Goal: Book appointment/travel/reservation

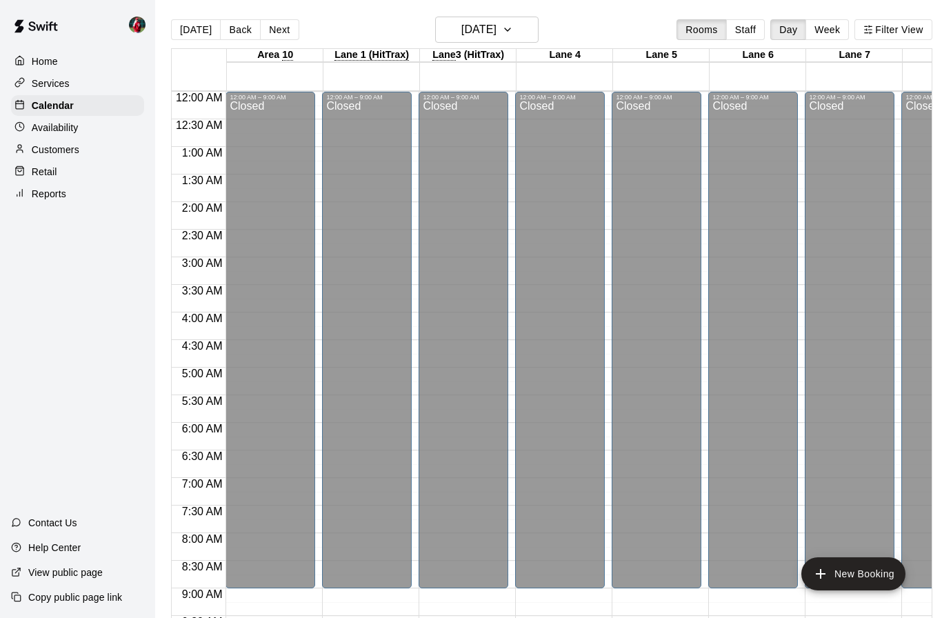
scroll to position [726, 260]
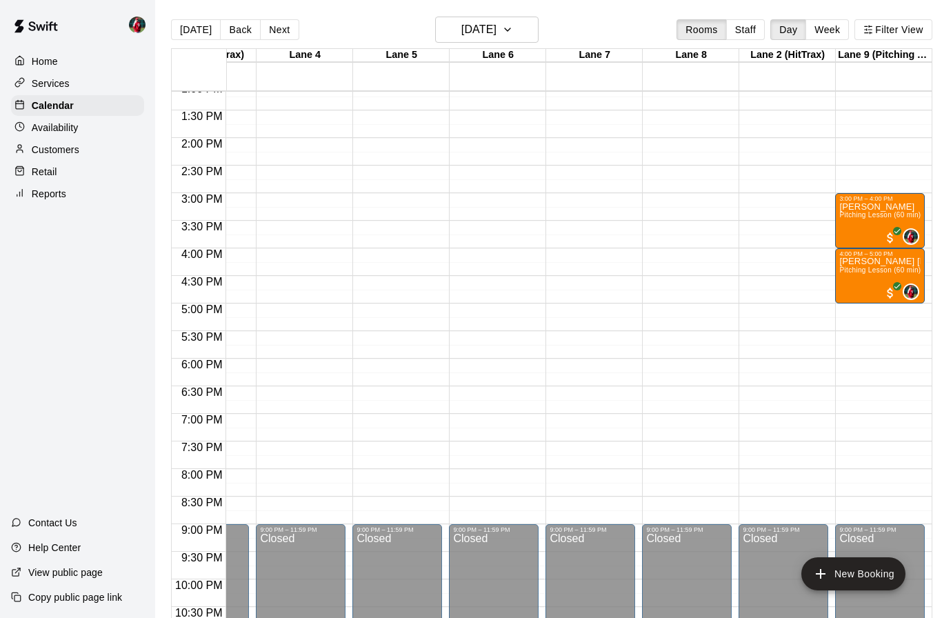
click at [862, 313] on div "12:00 AM – 9:00 AM Closed 3:00 PM – 4:00 PM [PERSON_NAME] Pitching Lesson (60 m…" at bounding box center [880, 28] width 90 height 1324
click at [833, 573] on button "New Booking" at bounding box center [853, 573] width 104 height 33
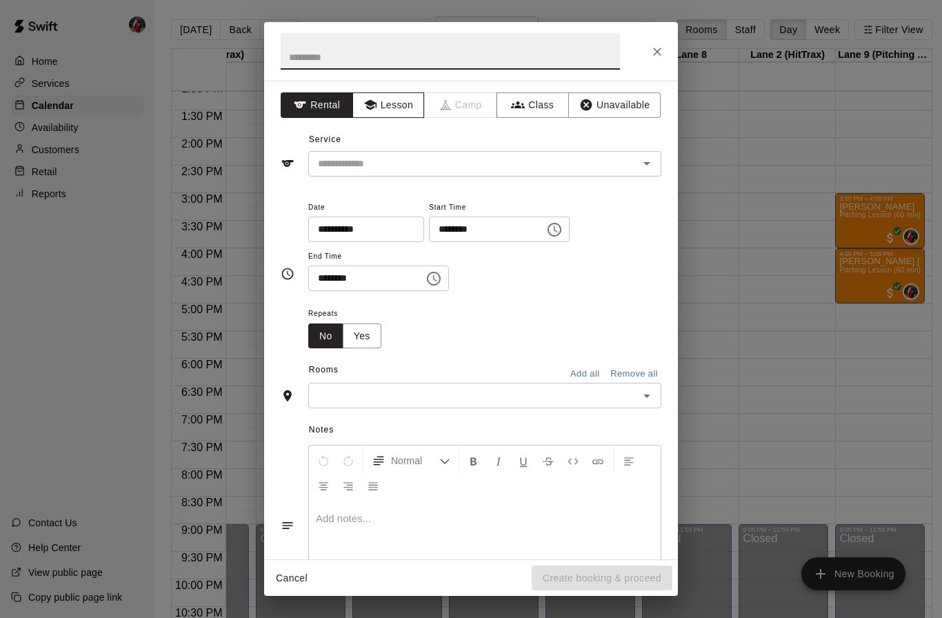
click at [388, 107] on button "Lesson" at bounding box center [388, 105] width 72 height 26
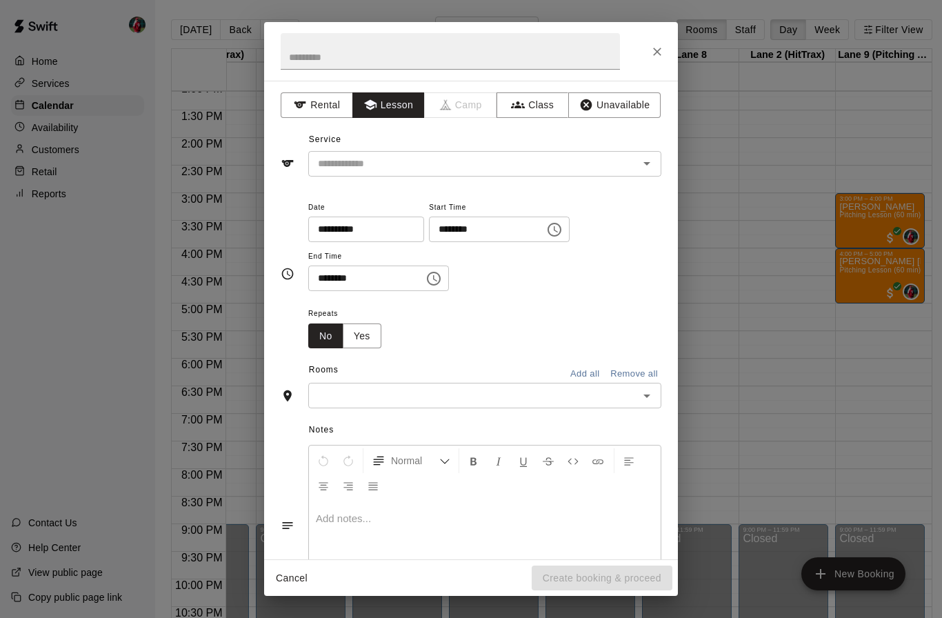
click at [652, 164] on icon "Open" at bounding box center [646, 163] width 17 height 17
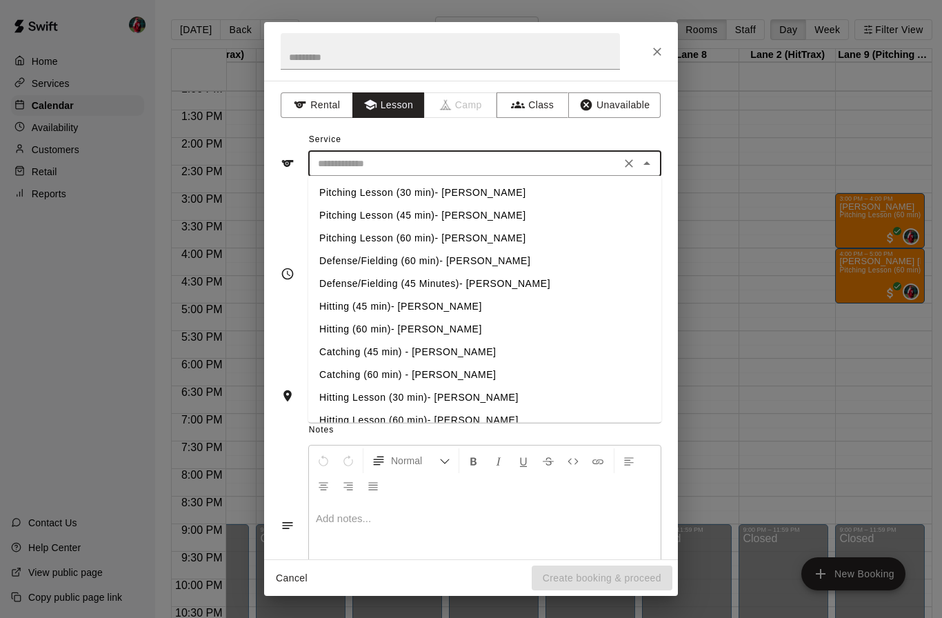
click at [408, 196] on li "Pitching Lesson (30 min)- [PERSON_NAME]" at bounding box center [484, 192] width 353 height 23
type input "**********"
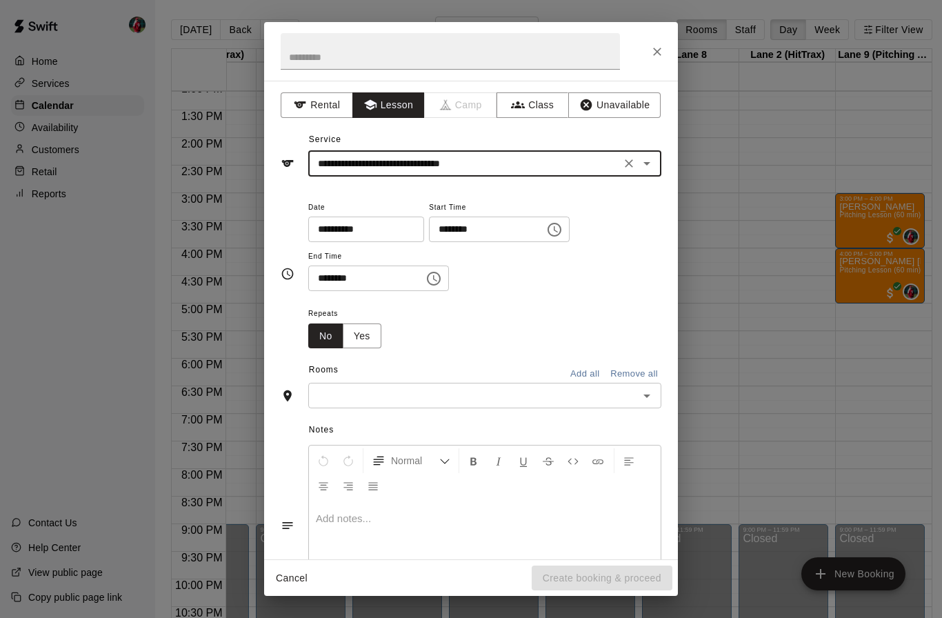
click at [455, 228] on input "********" at bounding box center [482, 229] width 106 height 26
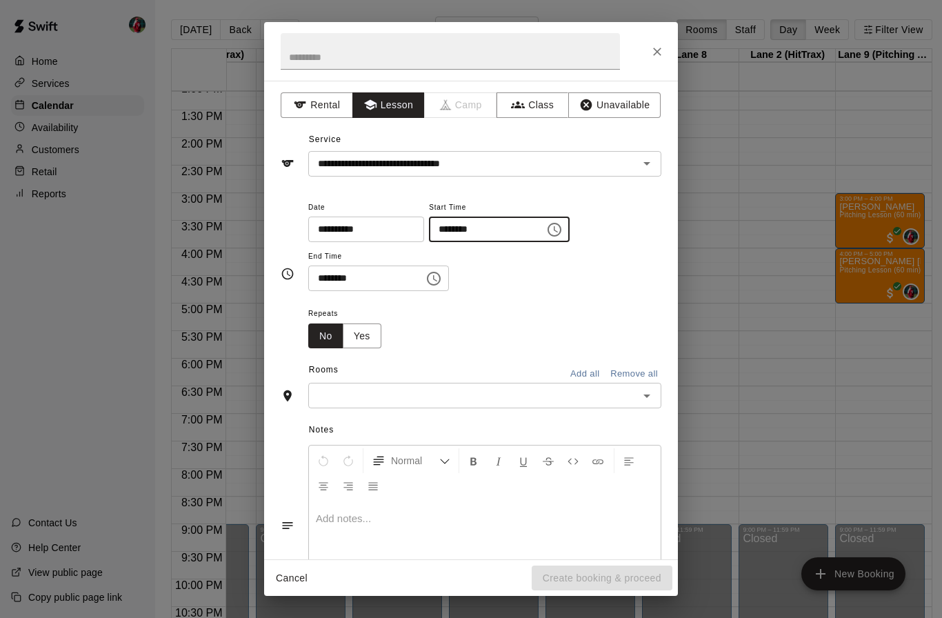
click at [546, 221] on icon "Choose time, selected time is 2:00 PM" at bounding box center [554, 229] width 17 height 17
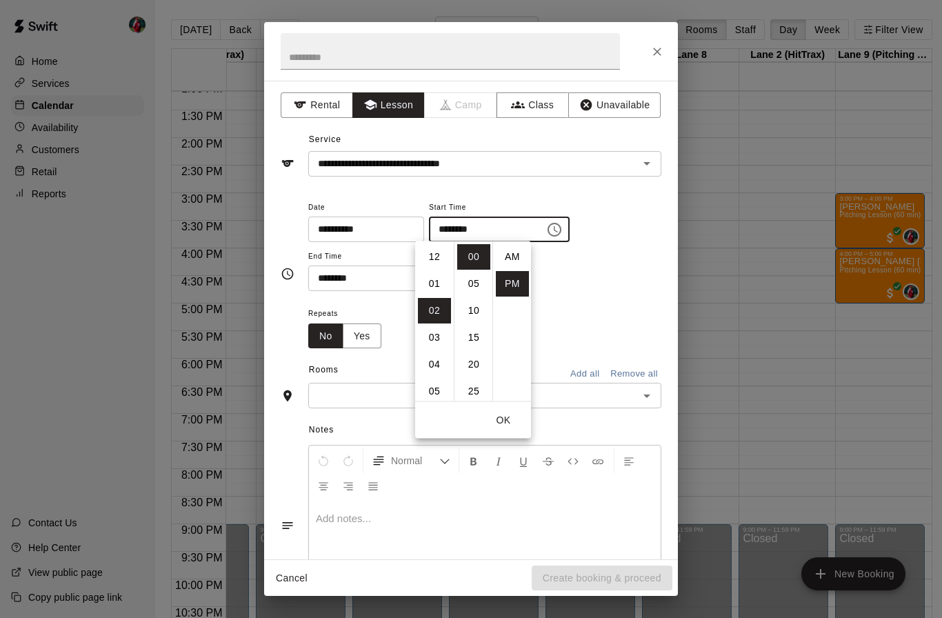
scroll to position [25, 0]
click at [440, 340] on li "05" at bounding box center [434, 338] width 33 height 26
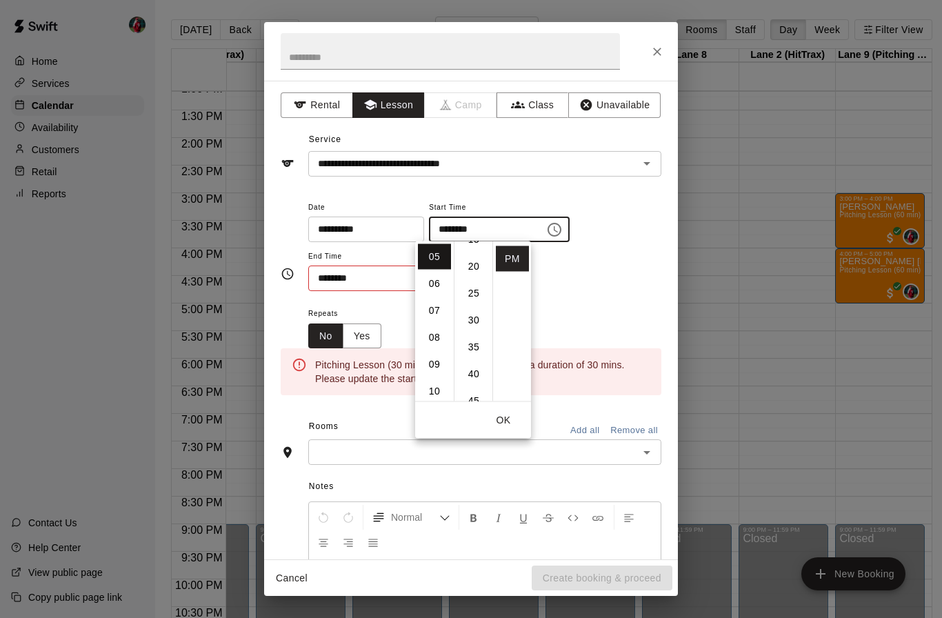
scroll to position [97, 0]
click at [472, 325] on li "30" at bounding box center [473, 322] width 33 height 26
click at [474, 256] on li "00" at bounding box center [473, 257] width 33 height 26
type input "********"
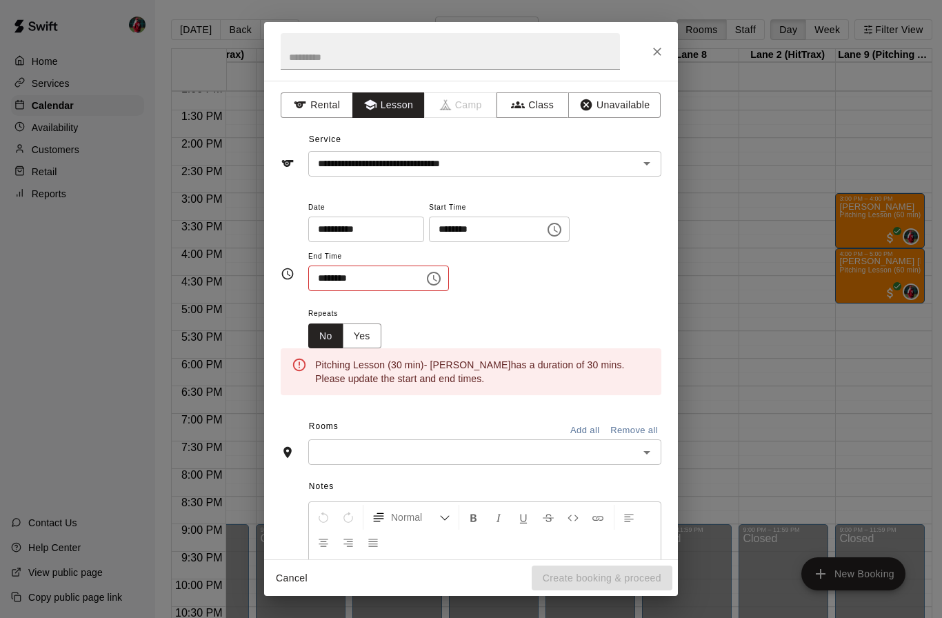
click at [389, 276] on input "********" at bounding box center [361, 278] width 106 height 26
click at [430, 274] on button "Choose time, selected time is 2:30 PM" at bounding box center [434, 279] width 28 height 28
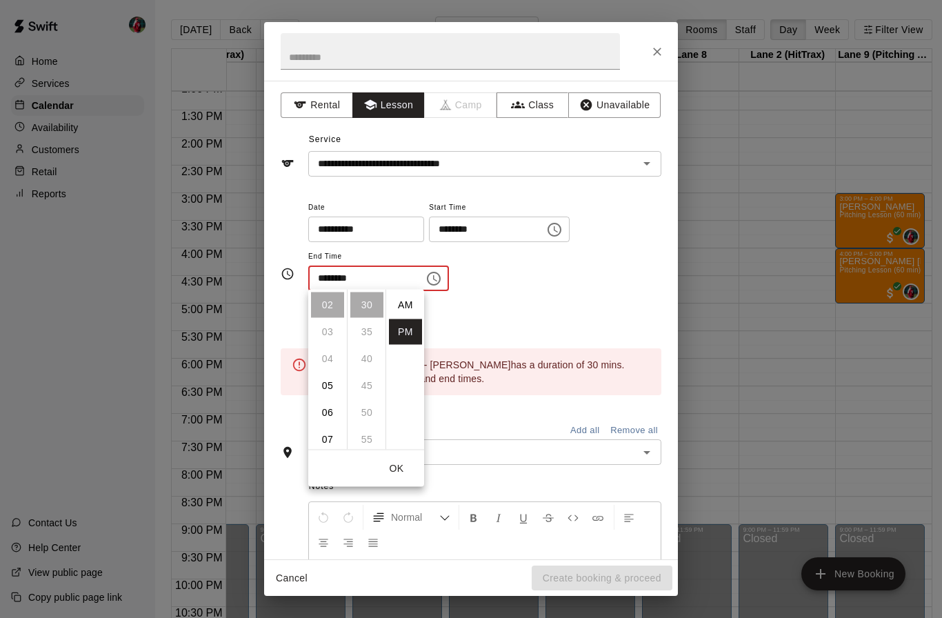
scroll to position [25, 0]
click at [332, 370] on ul "12 01 02 03 04 05 06 07 08 09 10 11" at bounding box center [327, 370] width 39 height 160
click at [334, 389] on li "05" at bounding box center [327, 386] width 33 height 26
type input "********"
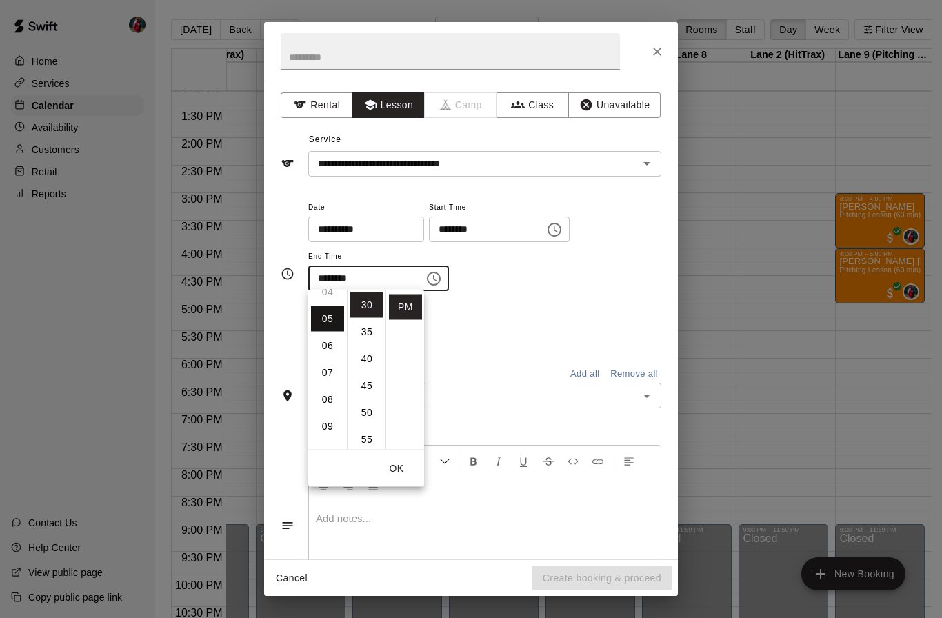
scroll to position [134, 0]
click at [398, 460] on button "OK" at bounding box center [396, 469] width 44 height 26
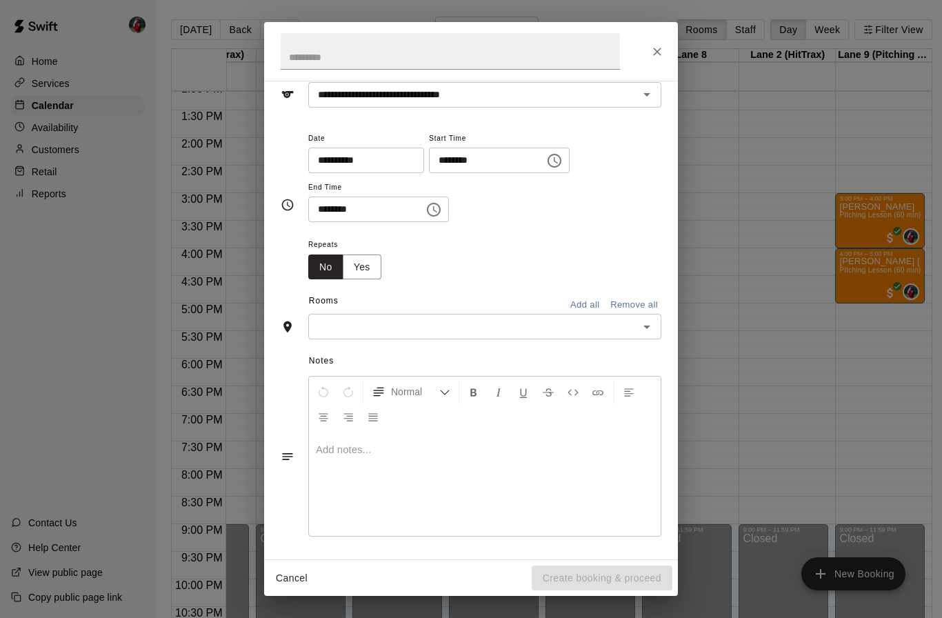
scroll to position [68, 0]
click at [649, 328] on icon "Open" at bounding box center [646, 327] width 17 height 17
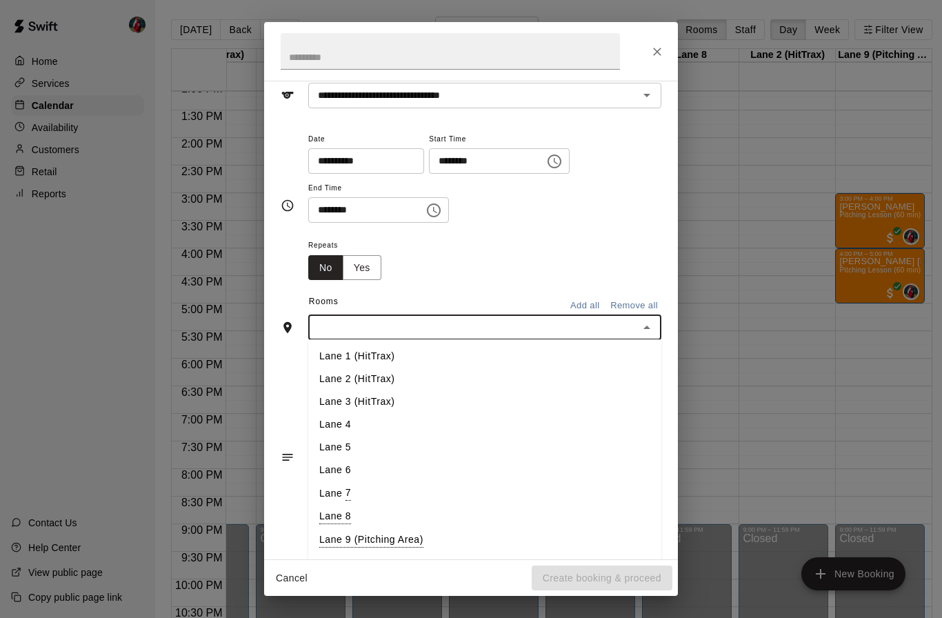
click at [650, 328] on icon "Close" at bounding box center [646, 327] width 17 height 17
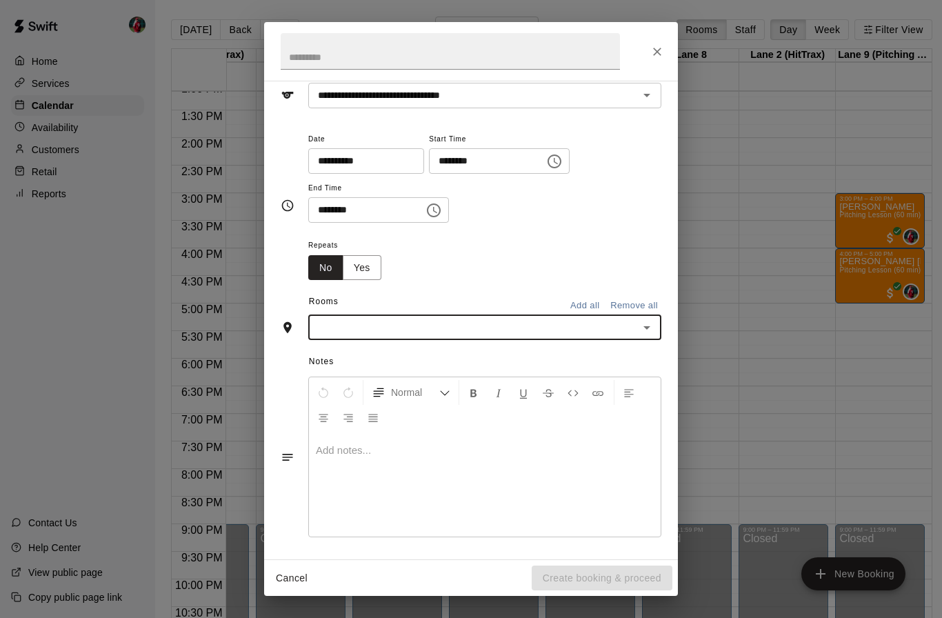
click at [648, 330] on icon "Open" at bounding box center [646, 327] width 17 height 17
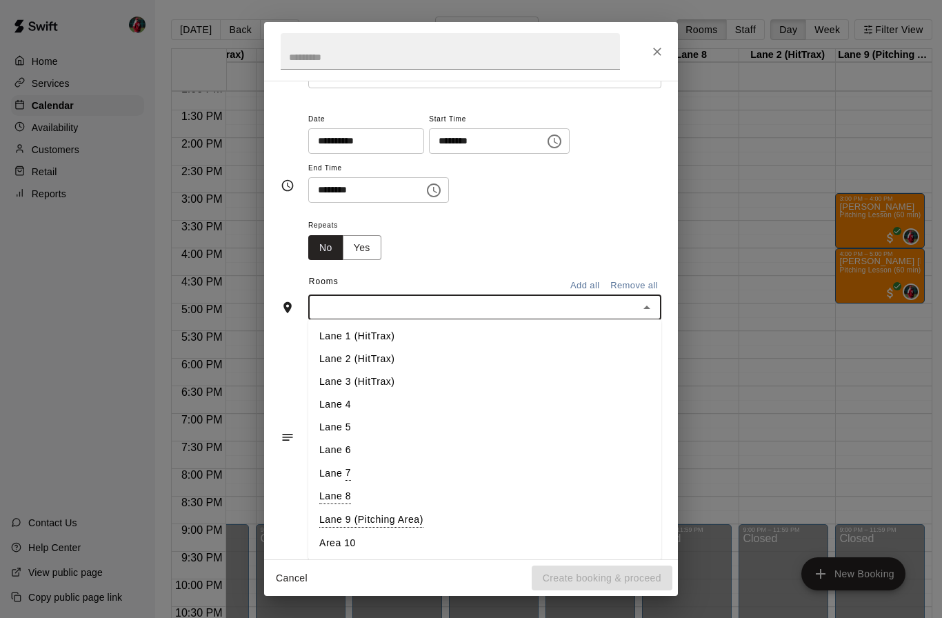
scroll to position [87, 0]
click at [381, 517] on li "Lane 9 (Pitching Area)" at bounding box center [484, 520] width 353 height 23
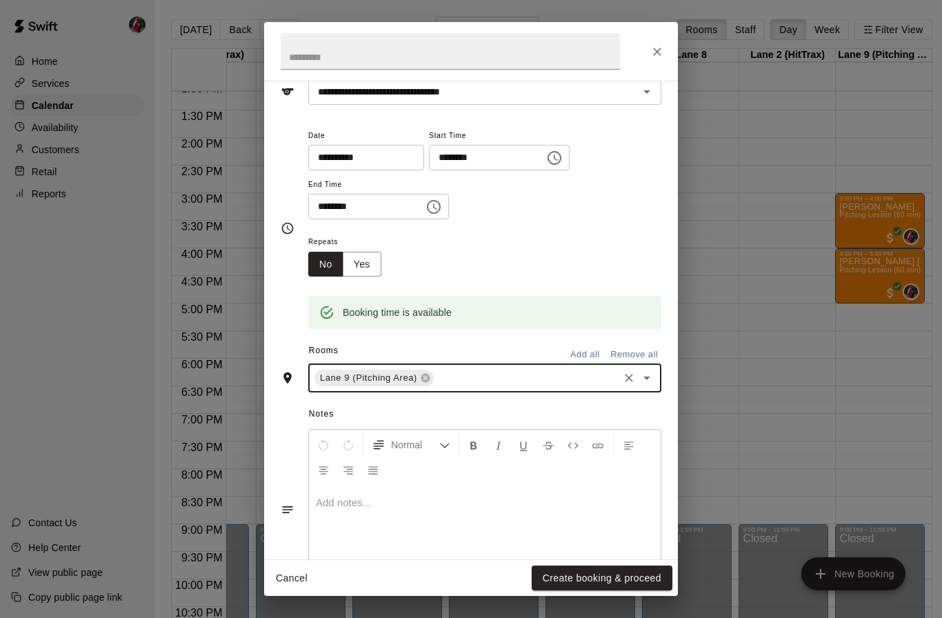
click at [591, 223] on div "**********" at bounding box center [484, 180] width 353 height 107
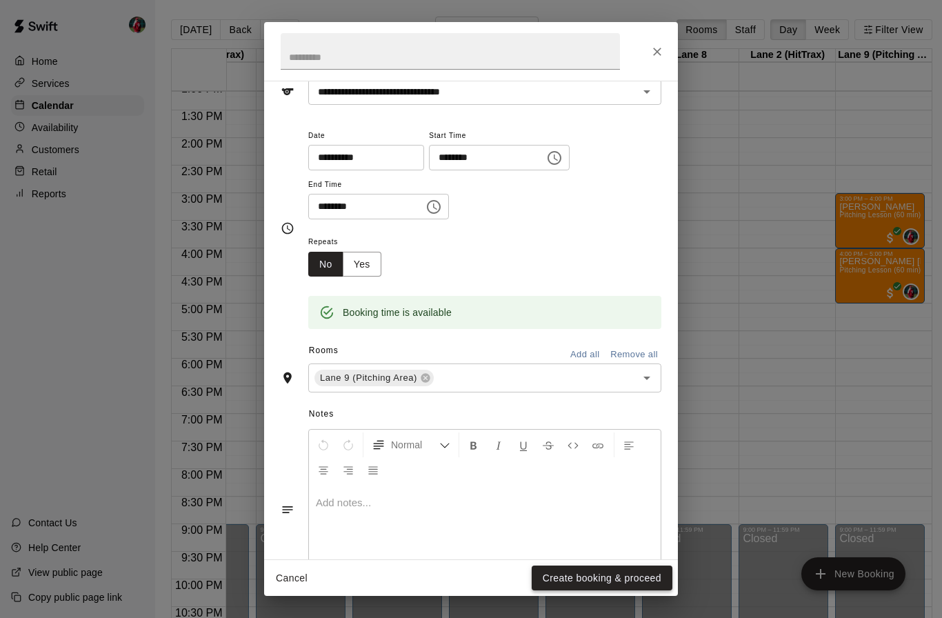
click at [596, 580] on button "Create booking & proceed" at bounding box center [601, 578] width 141 height 26
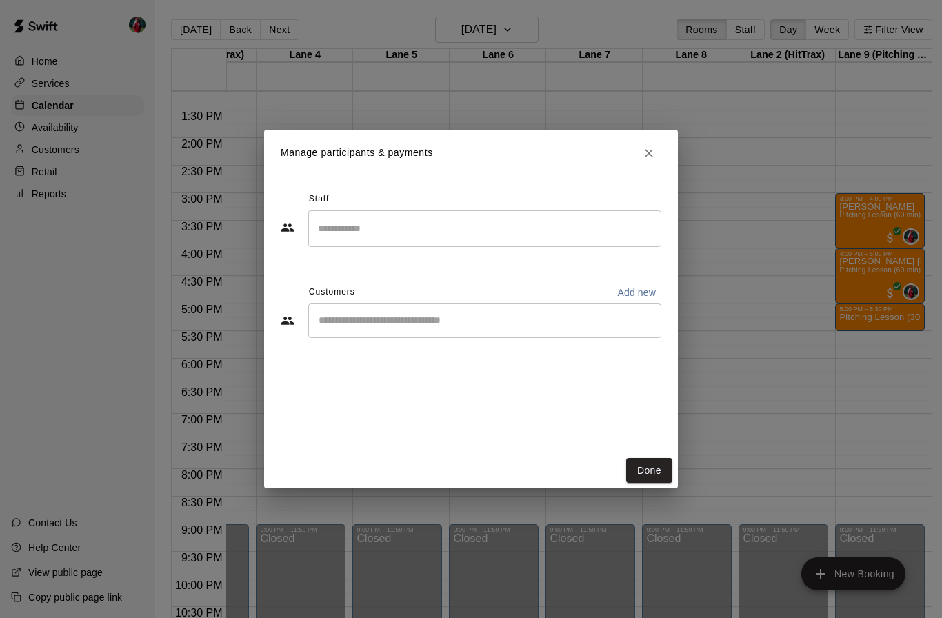
click at [534, 227] on input "Search staff" at bounding box center [484, 228] width 341 height 24
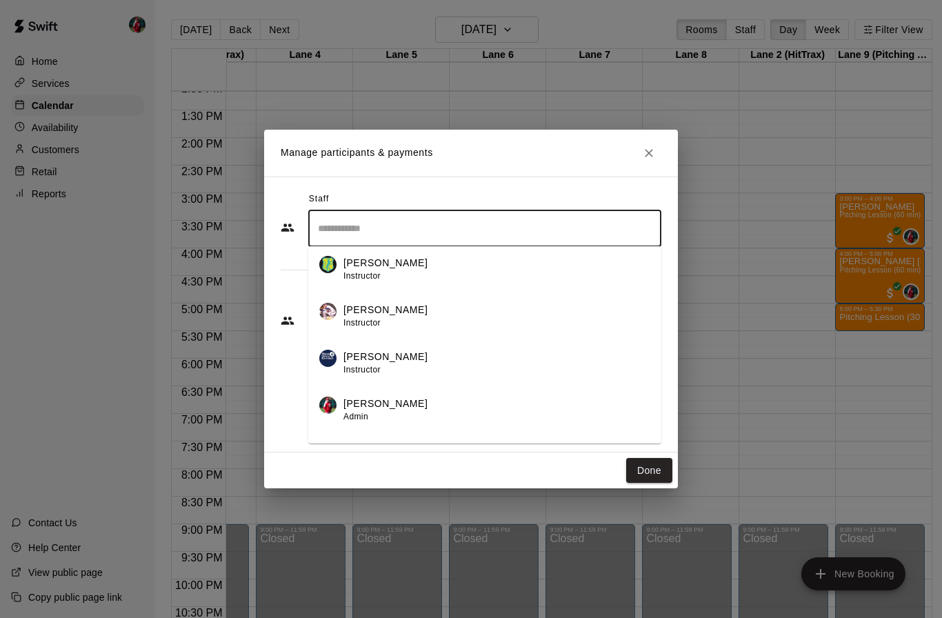
scroll to position [101, 0]
click at [403, 407] on div "[PERSON_NAME] Admin" at bounding box center [496, 407] width 307 height 27
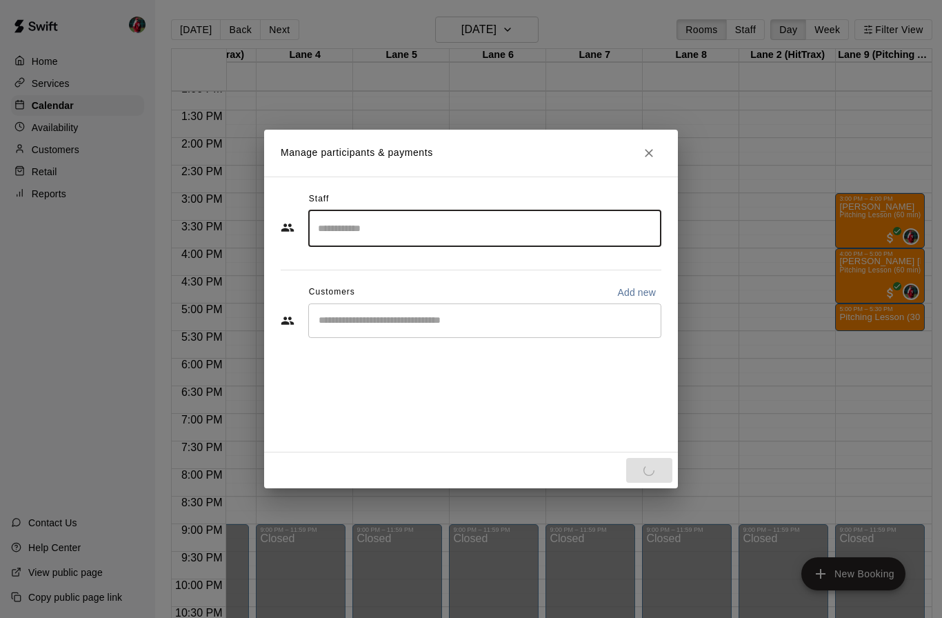
click at [452, 318] on input "Start typing to search customers..." at bounding box center [484, 321] width 341 height 14
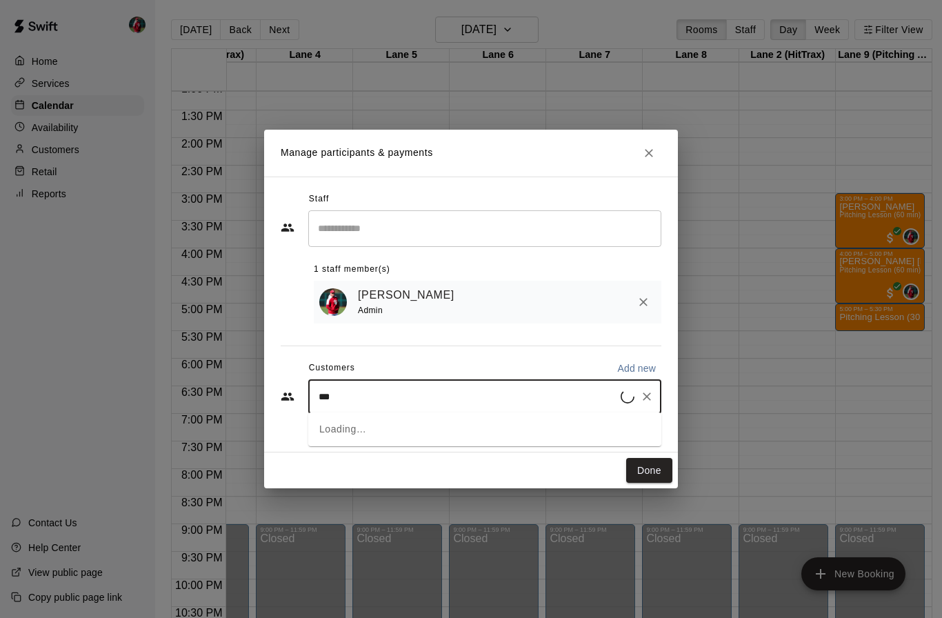
type input "****"
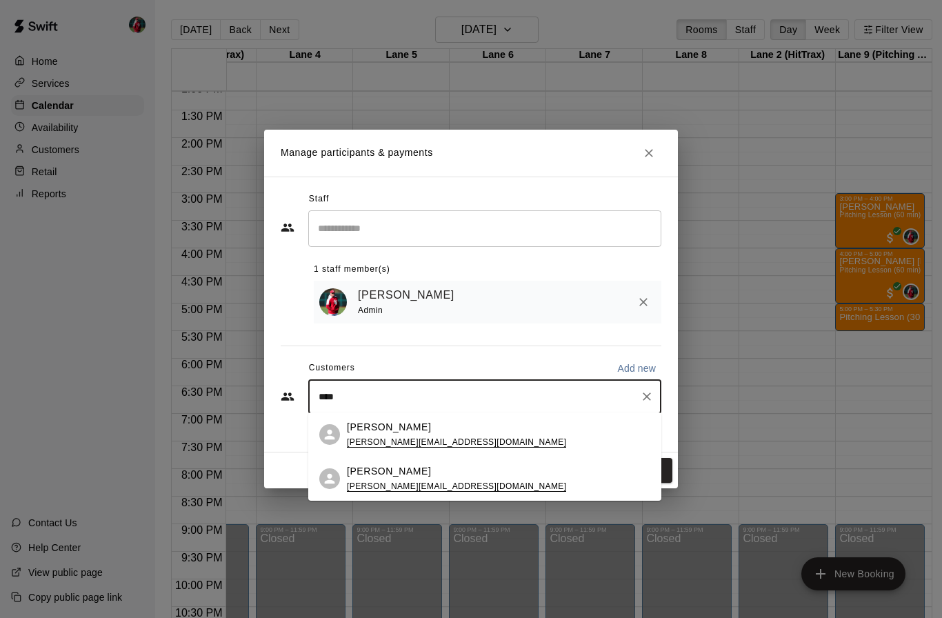
click at [413, 475] on p "[PERSON_NAME]" at bounding box center [389, 471] width 84 height 14
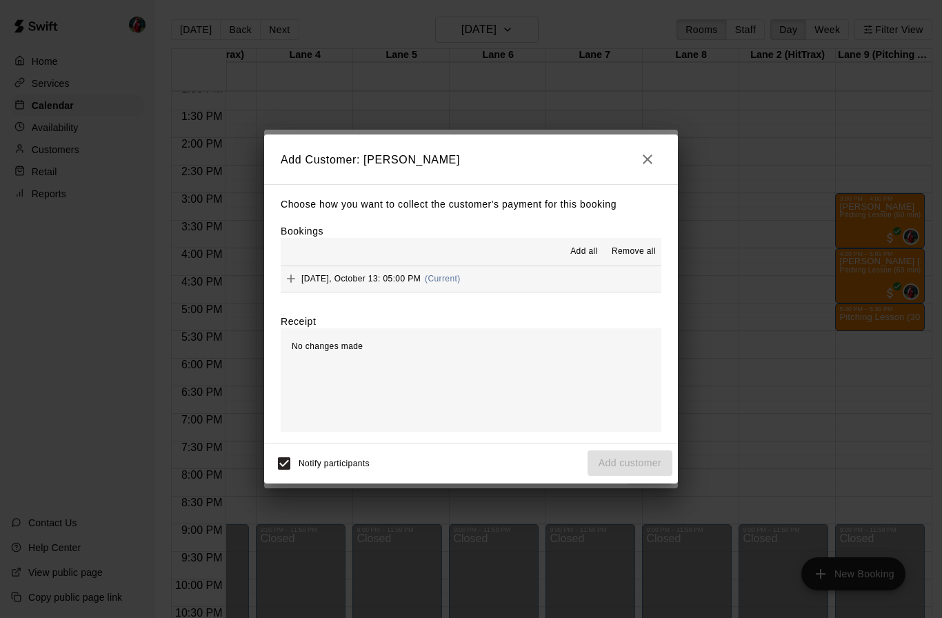
click at [594, 243] on button "Add all" at bounding box center [584, 252] width 44 height 22
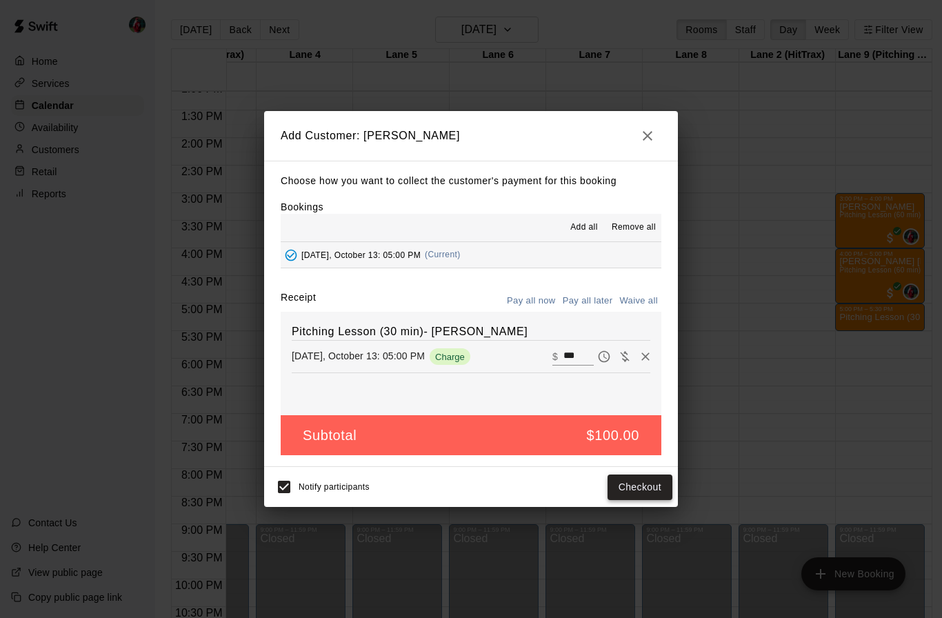
click at [651, 485] on button "Checkout" at bounding box center [639, 487] width 65 height 26
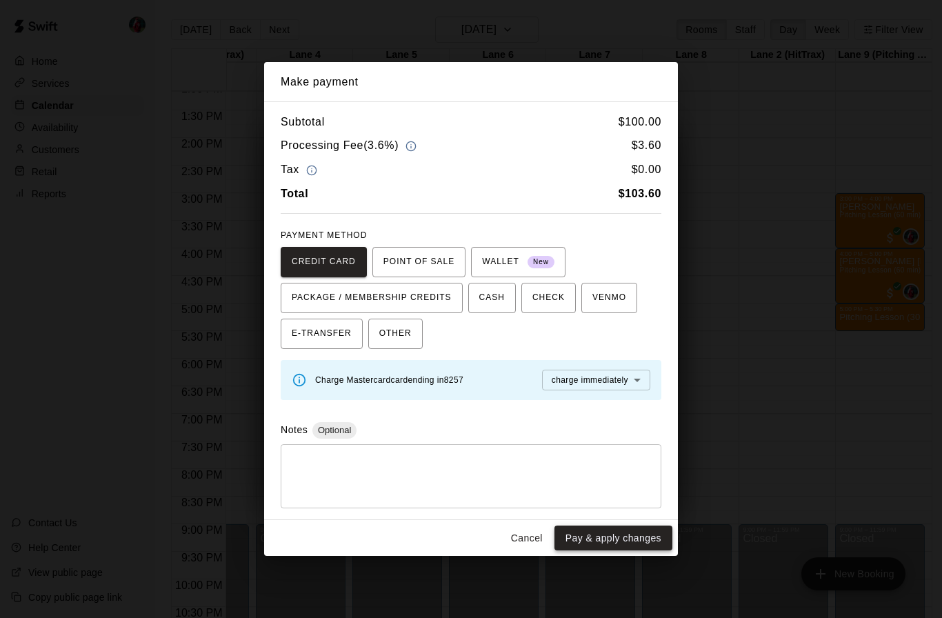
click at [618, 538] on button "Pay & apply changes" at bounding box center [613, 538] width 118 height 26
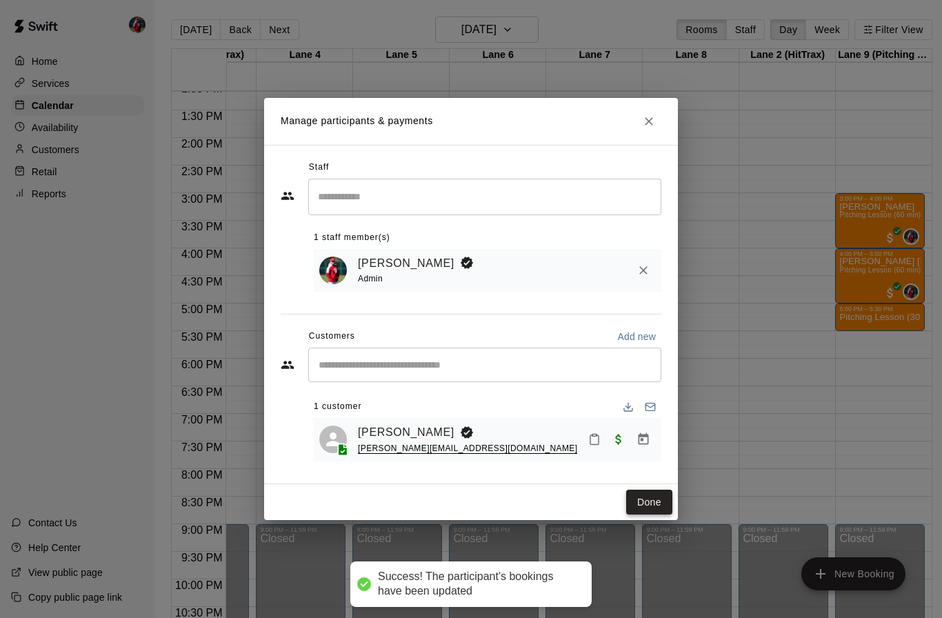
click at [650, 505] on button "Done" at bounding box center [649, 502] width 46 height 26
